Goal: Find specific page/section: Find specific page/section

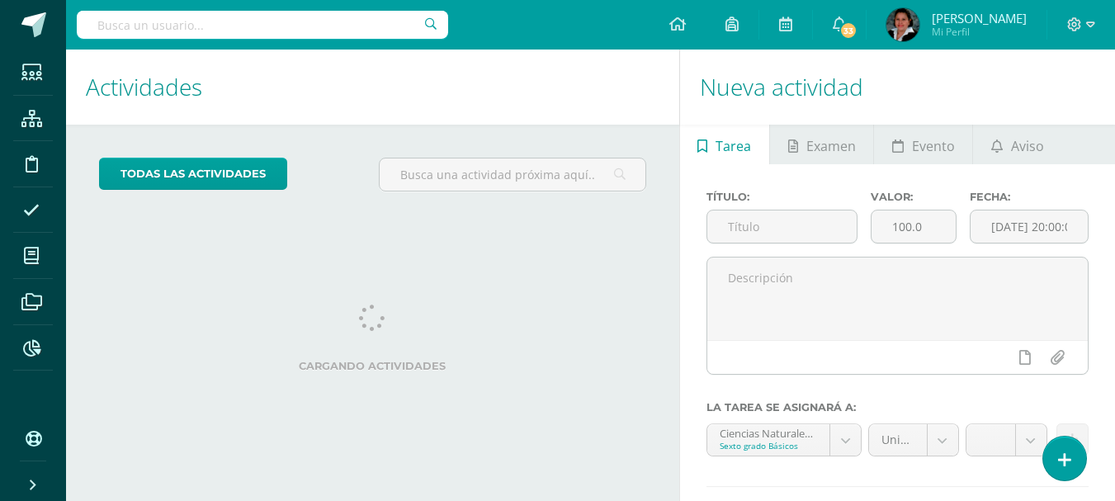
click at [117, 28] on input "text" at bounding box center [262, 25] width 371 height 28
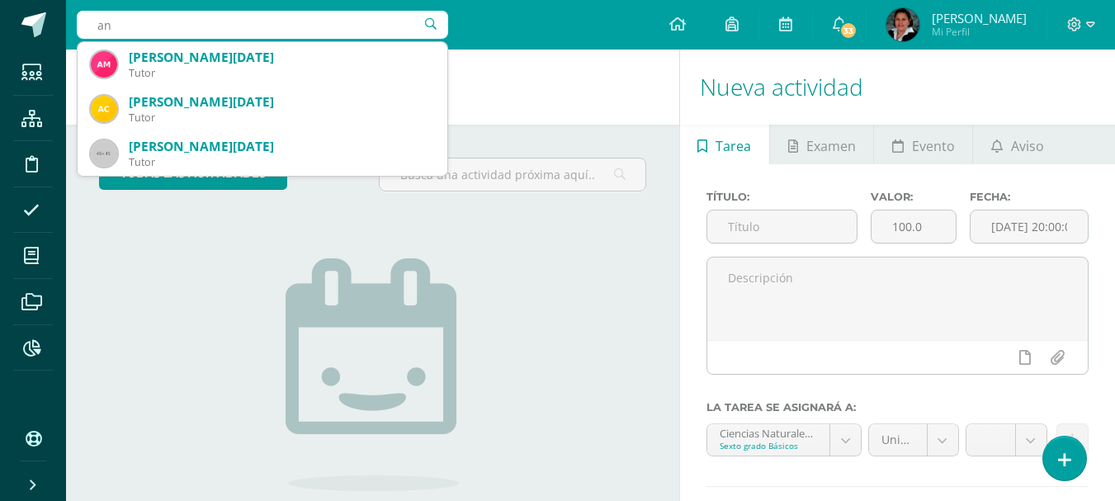
type input "a"
type input "lisset Ruano"
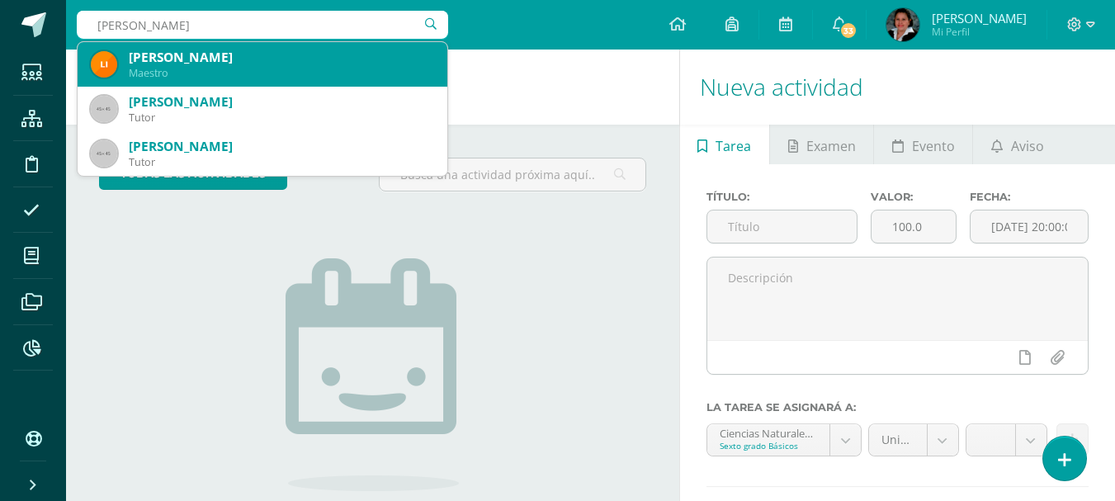
click at [186, 49] on div "Lissette Ruano" at bounding box center [281, 57] width 305 height 17
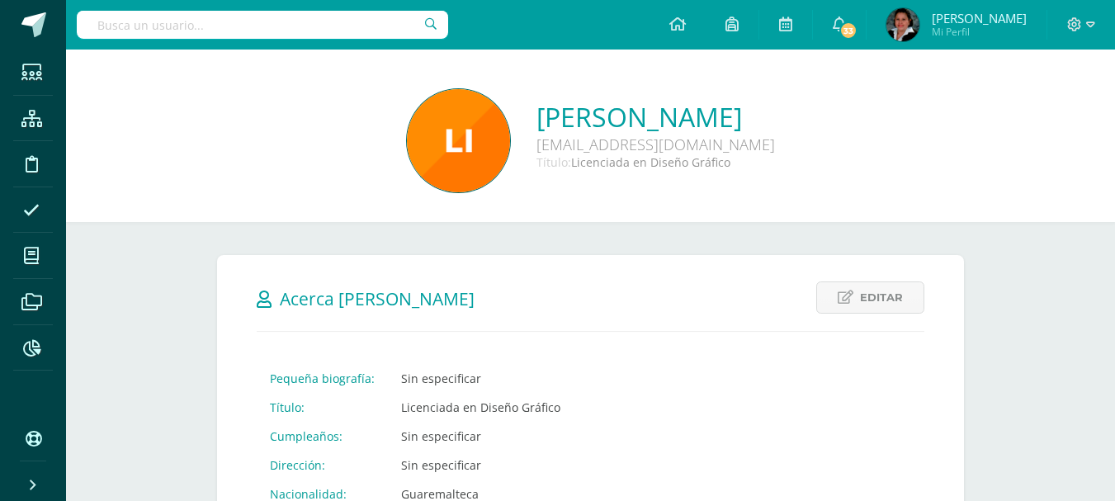
click at [210, 28] on input "text" at bounding box center [262, 25] width 371 height 28
type input "Antonella"
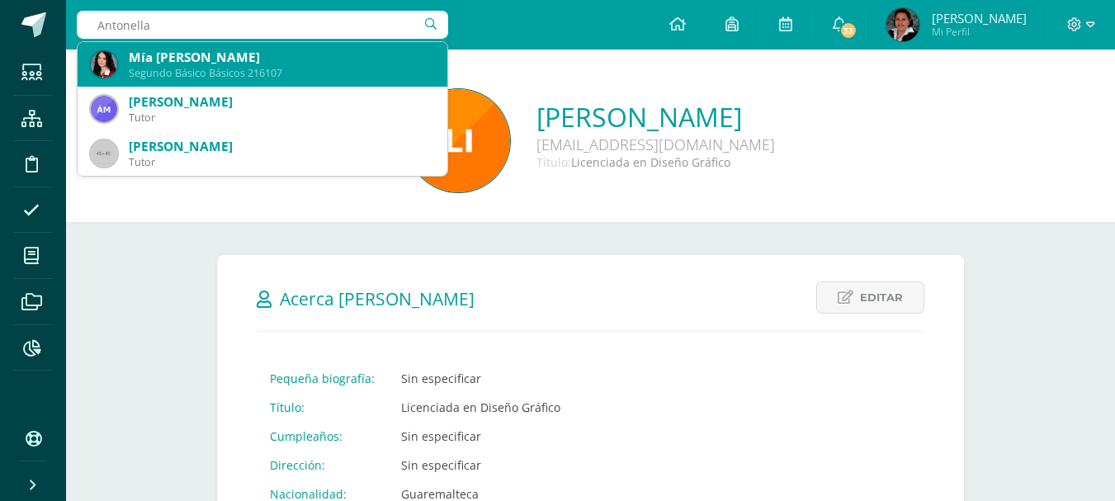
click at [246, 73] on div "Segundo Básico Básicos 216107" at bounding box center [281, 73] width 305 height 14
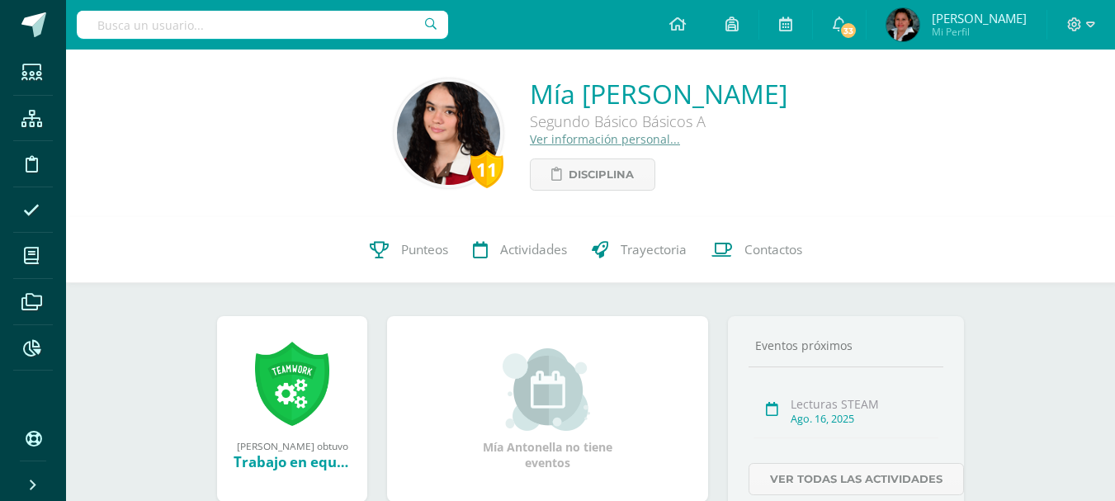
drag, startPoint x: 204, startPoint y: 31, endPoint x: 213, endPoint y: 31, distance: 9.1
click at [209, 31] on input "text" at bounding box center [262, 25] width 371 height 28
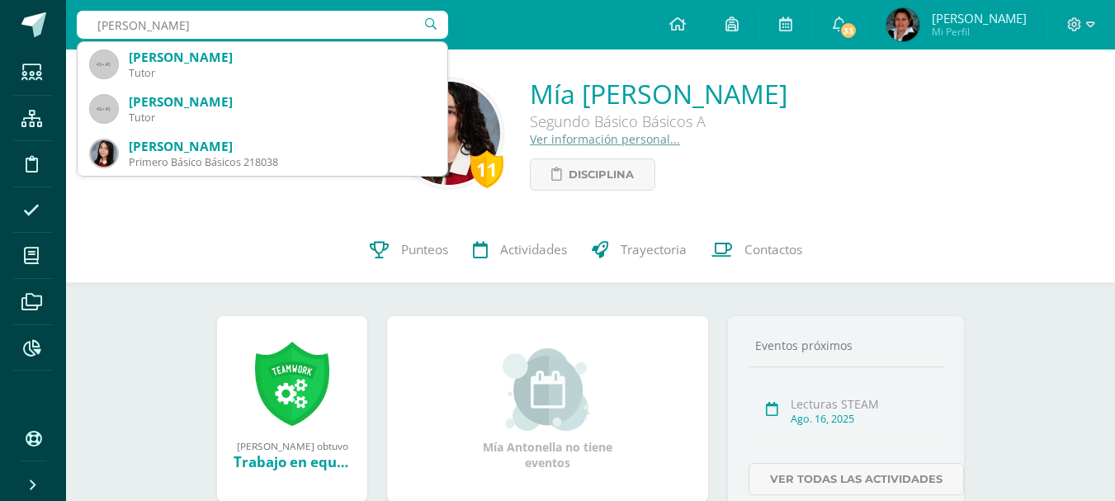
type input "adriana Vasquez"
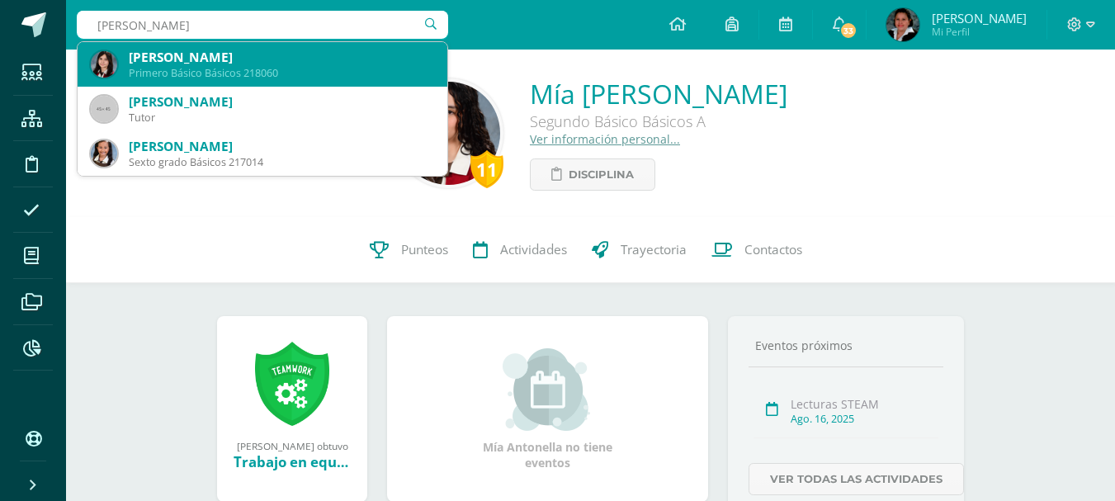
click at [271, 59] on div "Arianne Sophia Vásquez Ayala" at bounding box center [281, 57] width 305 height 17
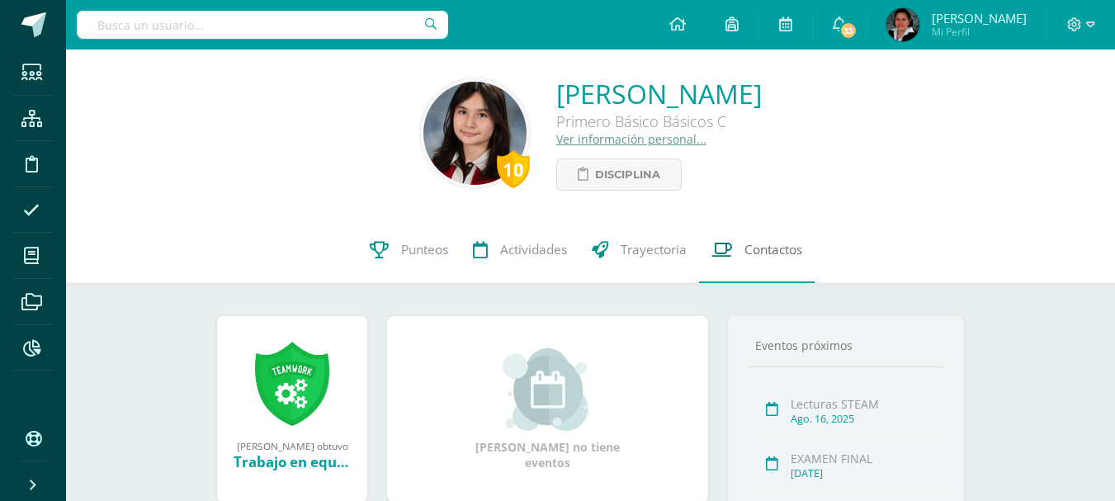
click at [759, 246] on span "Contactos" at bounding box center [773, 249] width 58 height 17
